Goal: Information Seeking & Learning: Learn about a topic

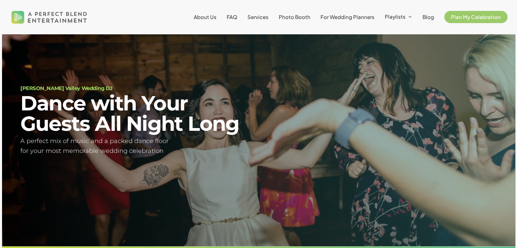
scroll to position [40, 0]
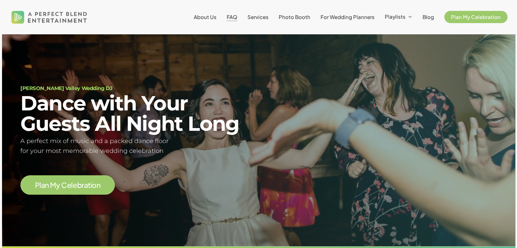
click at [237, 19] on span "FAQ" at bounding box center [232, 17] width 11 height 6
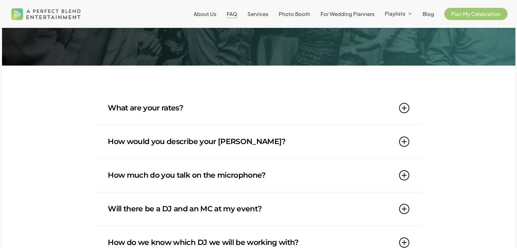
scroll to position [68, 0]
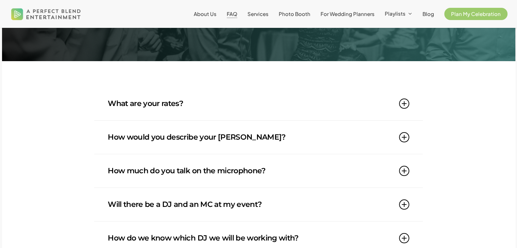
click at [159, 104] on link "What are your rates?" at bounding box center [258, 103] width 301 height 33
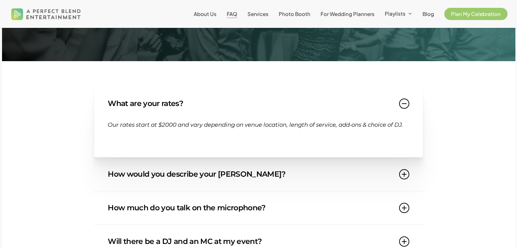
drag, startPoint x: 110, startPoint y: 127, endPoint x: 174, endPoint y: 141, distance: 65.7
click at [174, 138] on p "Our rates start at $2000 and vary depending on venue location, length of servic…" at bounding box center [258, 129] width 301 height 18
click at [167, 134] on p "Our rates start at $2000 and vary depending on venue location, length of servic…" at bounding box center [258, 129] width 301 height 18
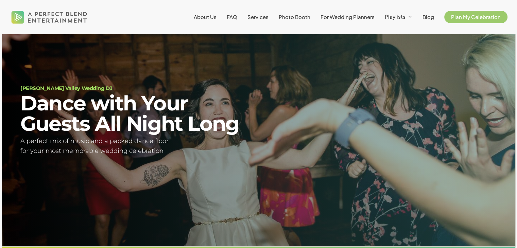
scroll to position [40, 0]
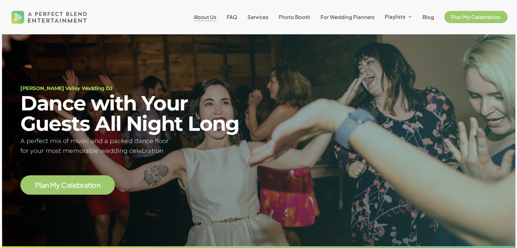
click at [212, 18] on span "About Us" at bounding box center [205, 17] width 23 height 6
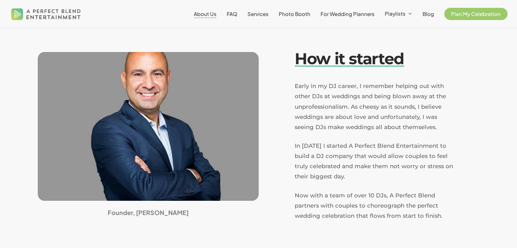
scroll to position [170, 0]
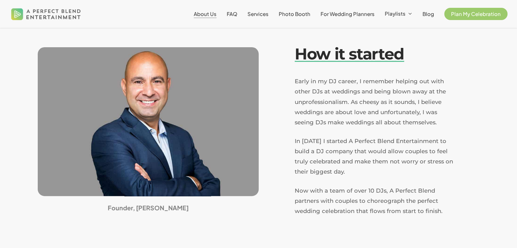
drag, startPoint x: 166, startPoint y: 112, endPoint x: 181, endPoint y: 125, distance: 20.2
click at [175, 120] on div at bounding box center [148, 121] width 221 height 149
click at [373, 120] on p "Early in my DJ career, I remember helping out with other DJs at weddings and be…" at bounding box center [374, 106] width 159 height 60
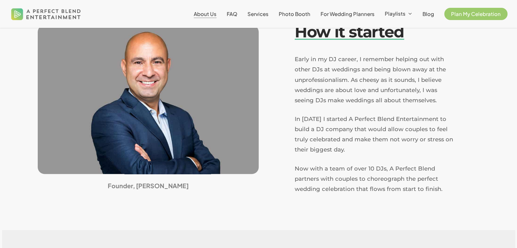
scroll to position [204, 0]
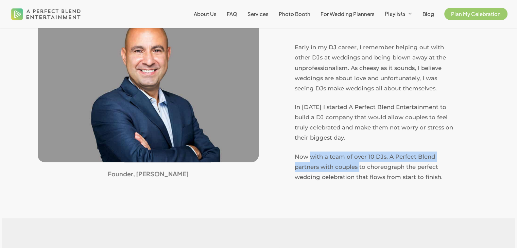
drag, startPoint x: 310, startPoint y: 147, endPoint x: 361, endPoint y: 159, distance: 51.6
click at [361, 159] on span "Now with a team of over 10 DJs, A Perfect Blend partners with couples to choreo…" at bounding box center [369, 166] width 148 height 27
click at [359, 157] on span "Now with a team of over 10 DJs, A Perfect Blend partners with couples to choreo…" at bounding box center [369, 166] width 148 height 27
drag, startPoint x: 344, startPoint y: 148, endPoint x: 353, endPoint y: 163, distance: 16.9
click at [353, 163] on p "Now with a team of over 10 DJs, A Perfect Blend partners with couples to choreo…" at bounding box center [374, 167] width 159 height 31
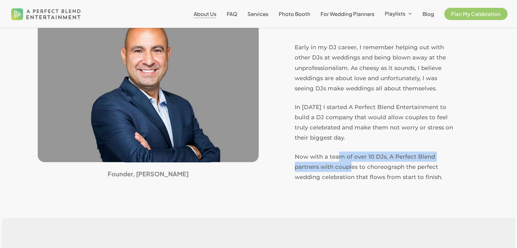
click at [347, 155] on p "Now with a team of over 10 DJs, A Perfect Blend partners with couples to choreo…" at bounding box center [374, 167] width 159 height 31
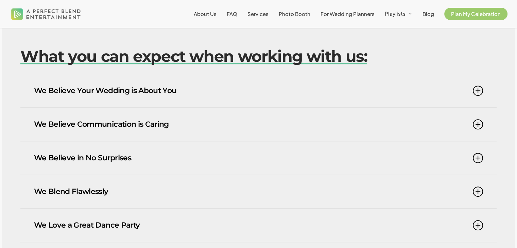
scroll to position [442, 0]
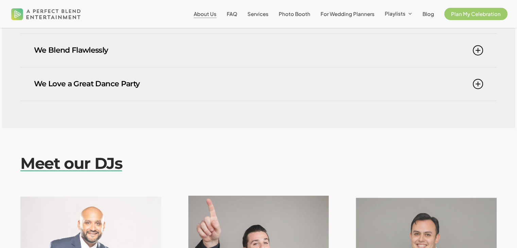
drag, startPoint x: 337, startPoint y: 126, endPoint x: 210, endPoint y: 146, distance: 128.7
click at [210, 146] on div at bounding box center [258, 149] width 476 height 10
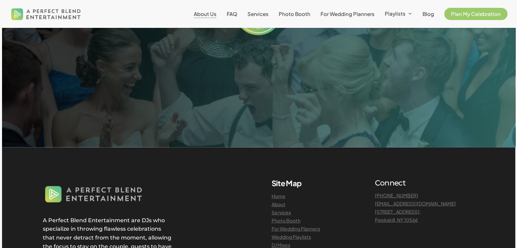
scroll to position [1632, 0]
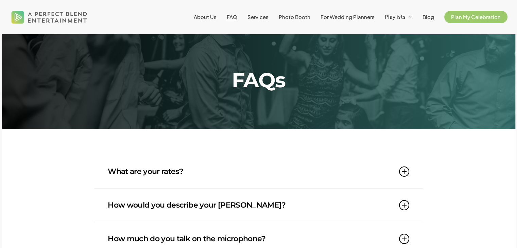
click at [233, 212] on link "How would you describe your DJ style?" at bounding box center [258, 205] width 301 height 33
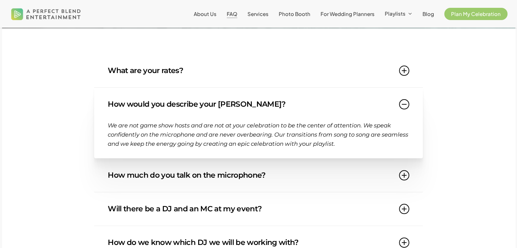
scroll to position [102, 0]
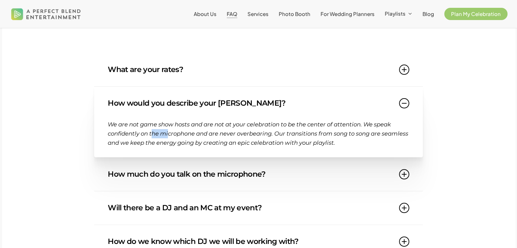
drag, startPoint x: 152, startPoint y: 132, endPoint x: 171, endPoint y: 137, distance: 19.6
click at [170, 136] on span "We are not game show hosts and are not at your celebration to be the center of …" at bounding box center [258, 133] width 300 height 25
click at [172, 137] on span "We are not game show hosts and are not at your celebration to be the center of …" at bounding box center [258, 133] width 300 height 25
click at [172, 130] on p "We are not game show hosts and are not at your celebration to be the center of …" at bounding box center [258, 133] width 301 height 27
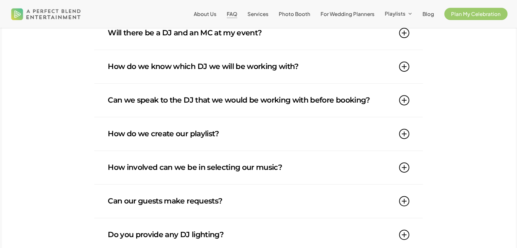
scroll to position [306, 0]
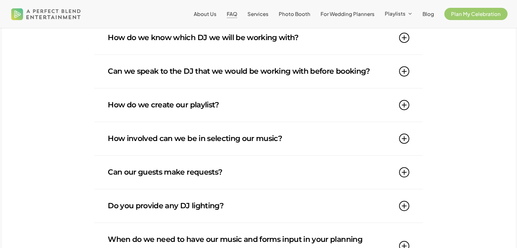
click at [169, 109] on link "How do we create our playlist?" at bounding box center [258, 104] width 301 height 33
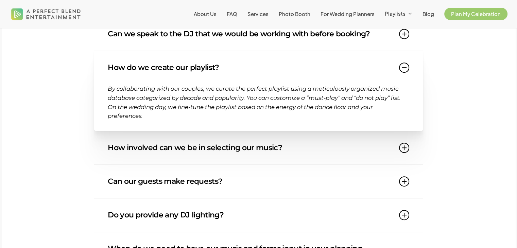
click at [158, 67] on link "How do we create our playlist?" at bounding box center [258, 67] width 301 height 33
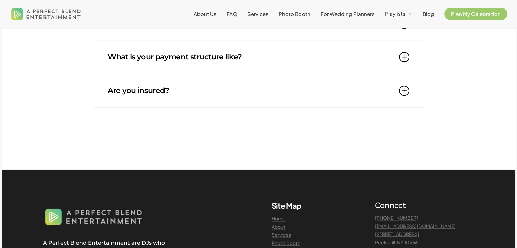
scroll to position [680, 0]
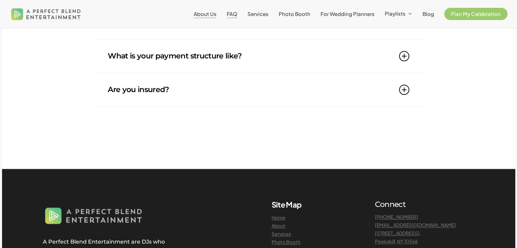
click at [203, 15] on span "About Us" at bounding box center [205, 14] width 23 height 6
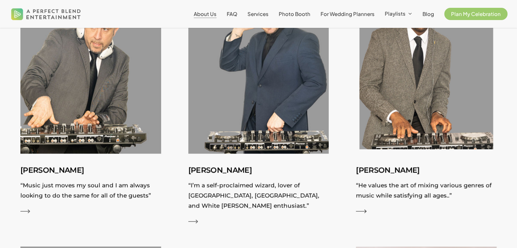
scroll to position [986, 0]
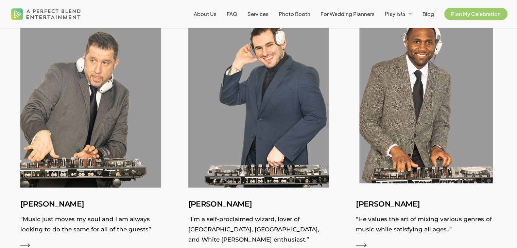
click at [383, 96] on img at bounding box center [426, 99] width 154 height 193
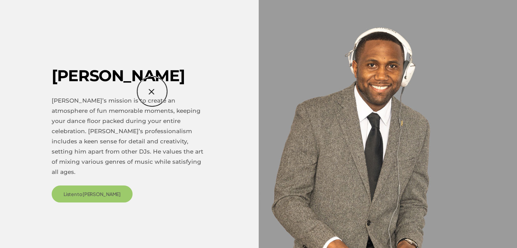
scroll to position [1020, 0]
